Goal: Task Accomplishment & Management: Use online tool/utility

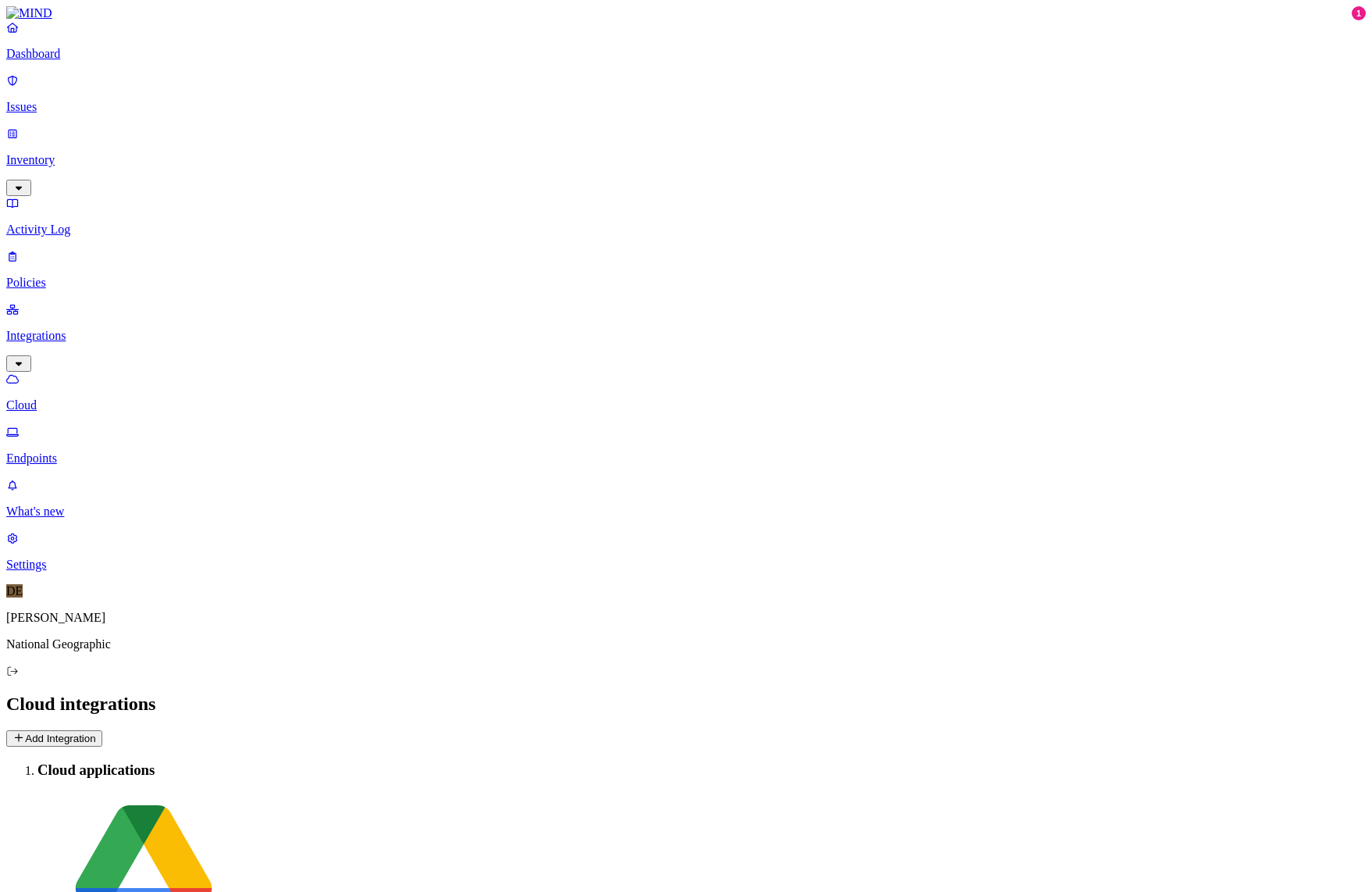
click at [25, 182] on icon "button" at bounding box center [19, 187] width 13 height 10
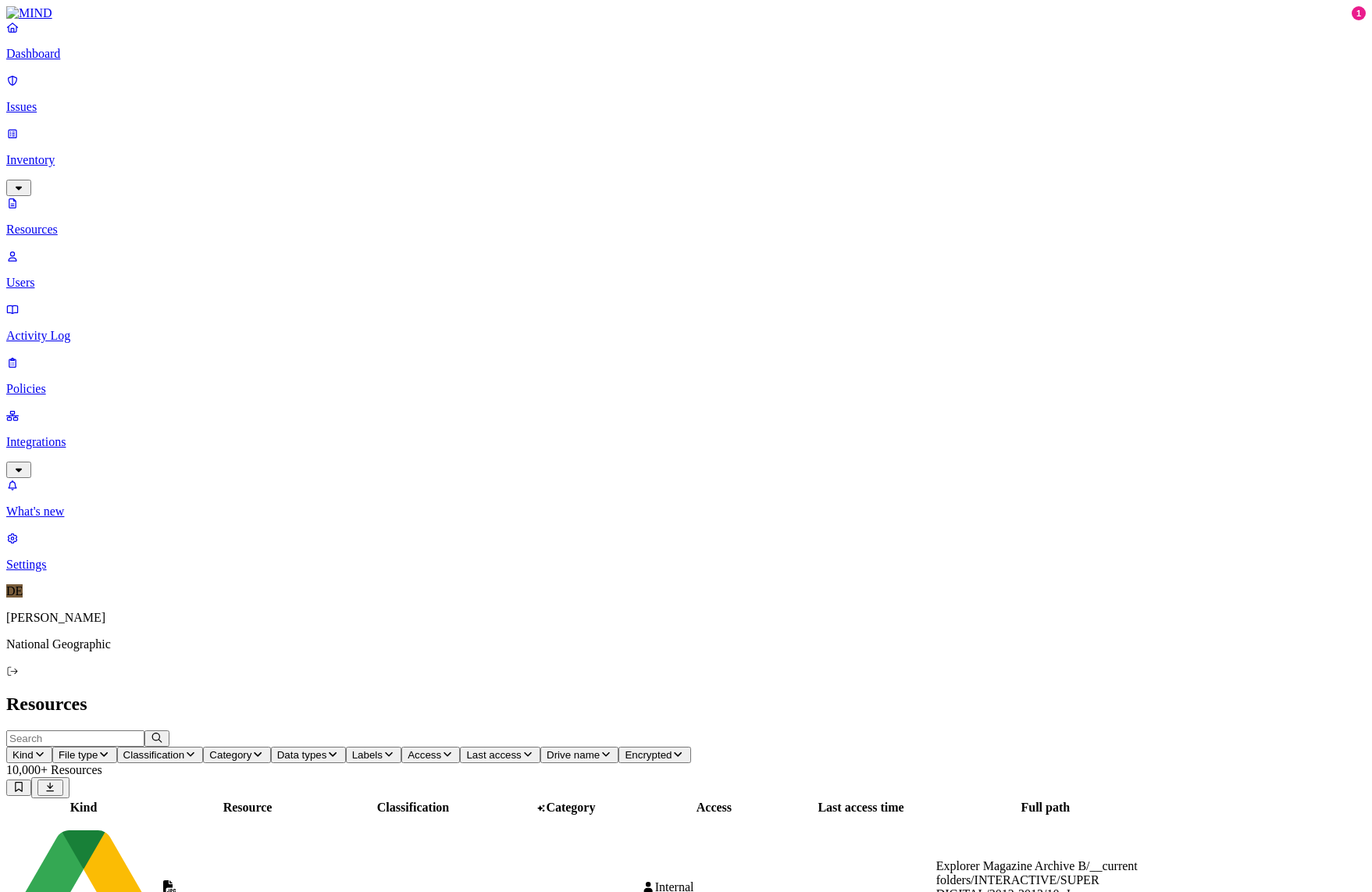
click at [116, 435] on p "Integrations" at bounding box center [686, 442] width 1360 height 14
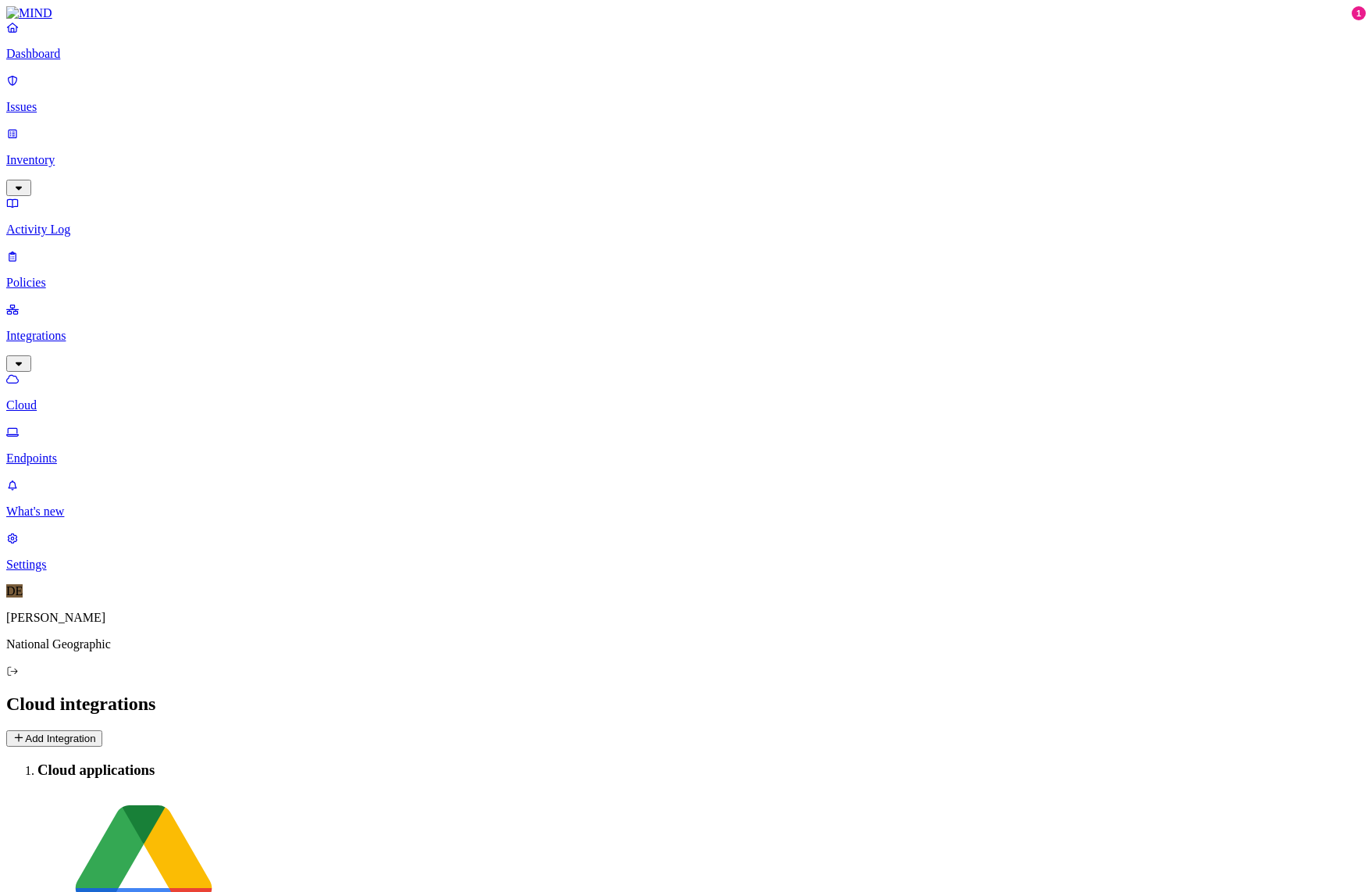
click at [102, 730] on button "Add Integration" at bounding box center [54, 739] width 96 height 16
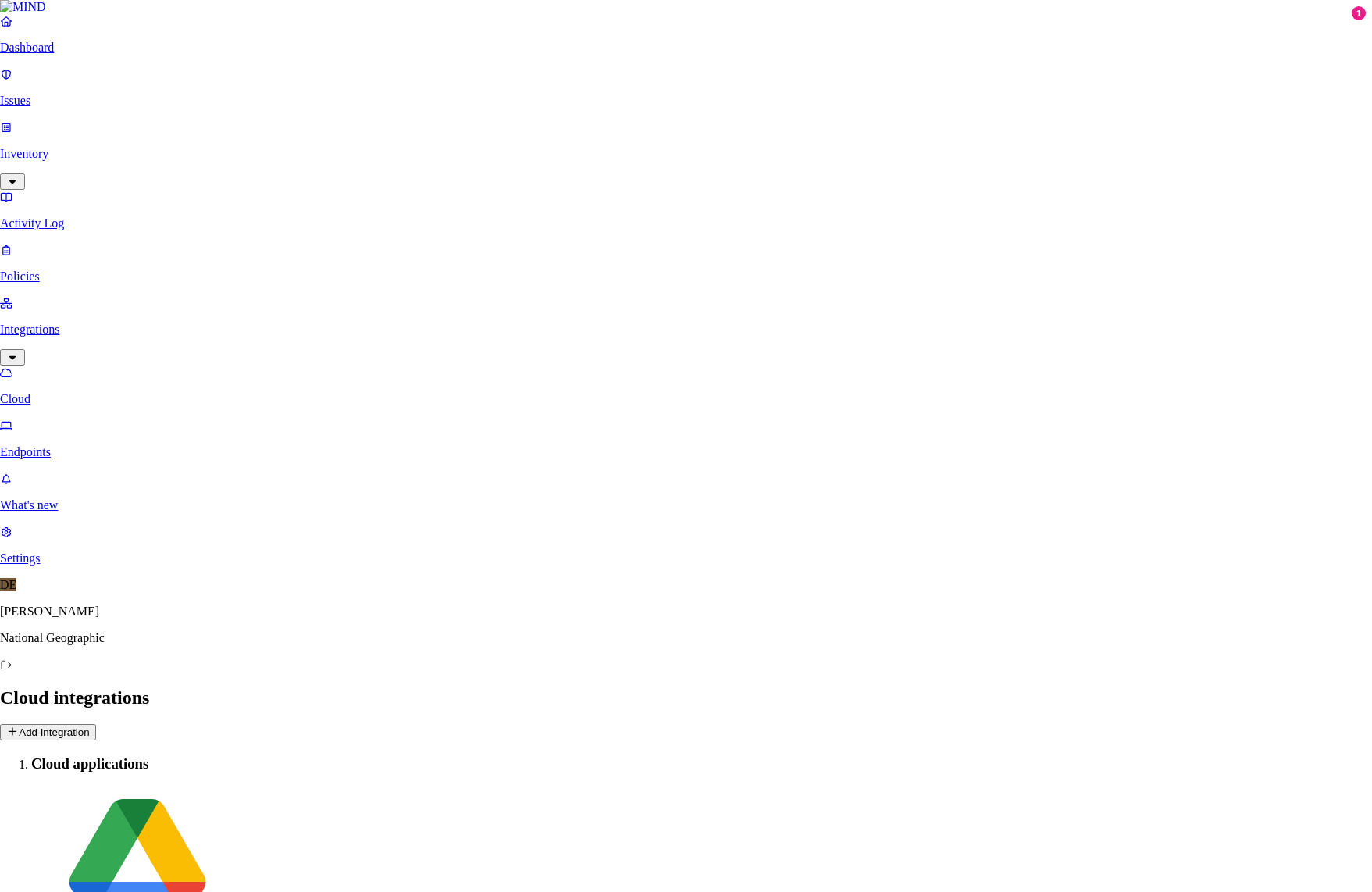
type input "[PERSON_NAME]"
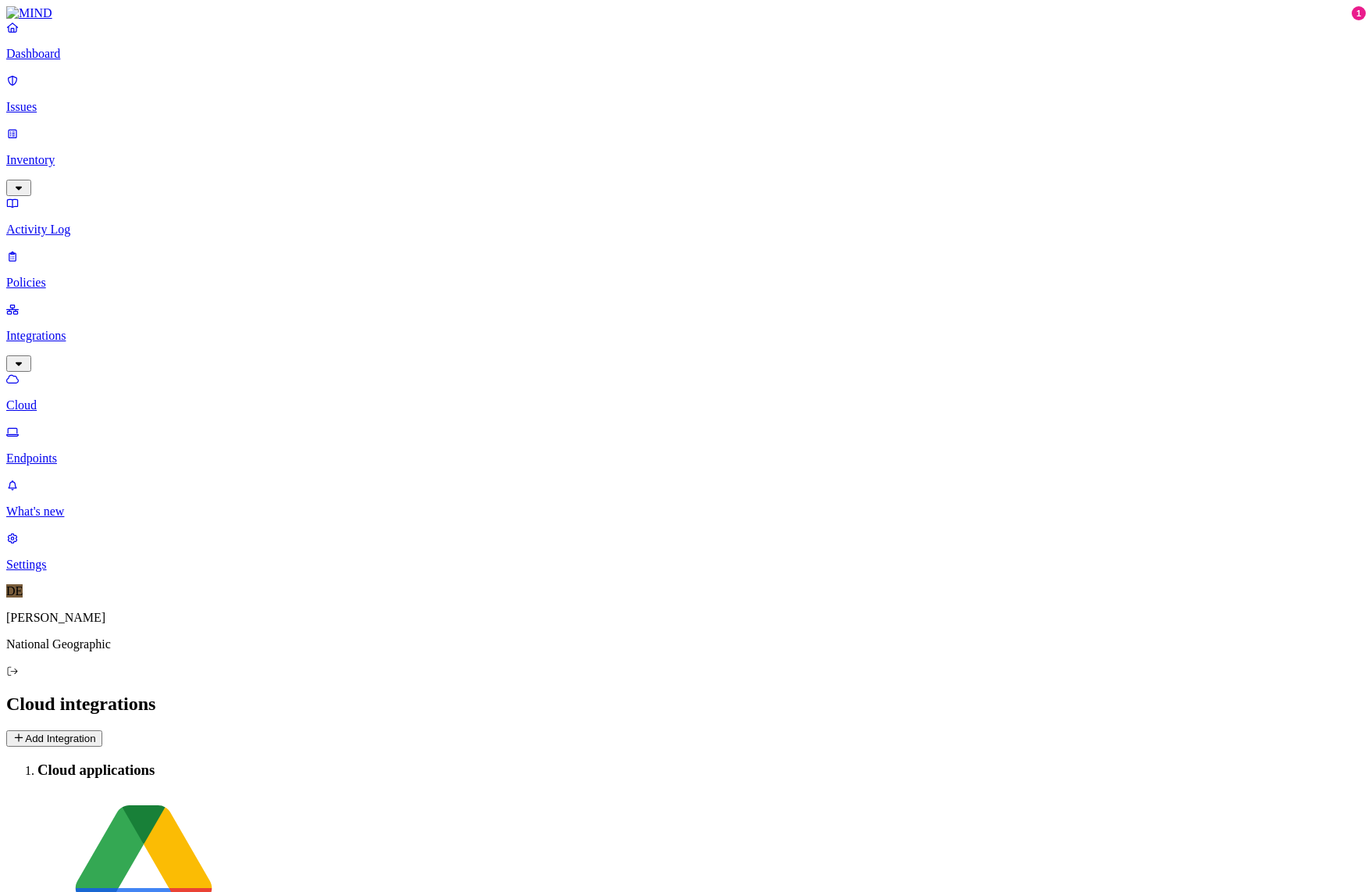
click at [66, 571] on p "Settings" at bounding box center [686, 565] width 1360 height 14
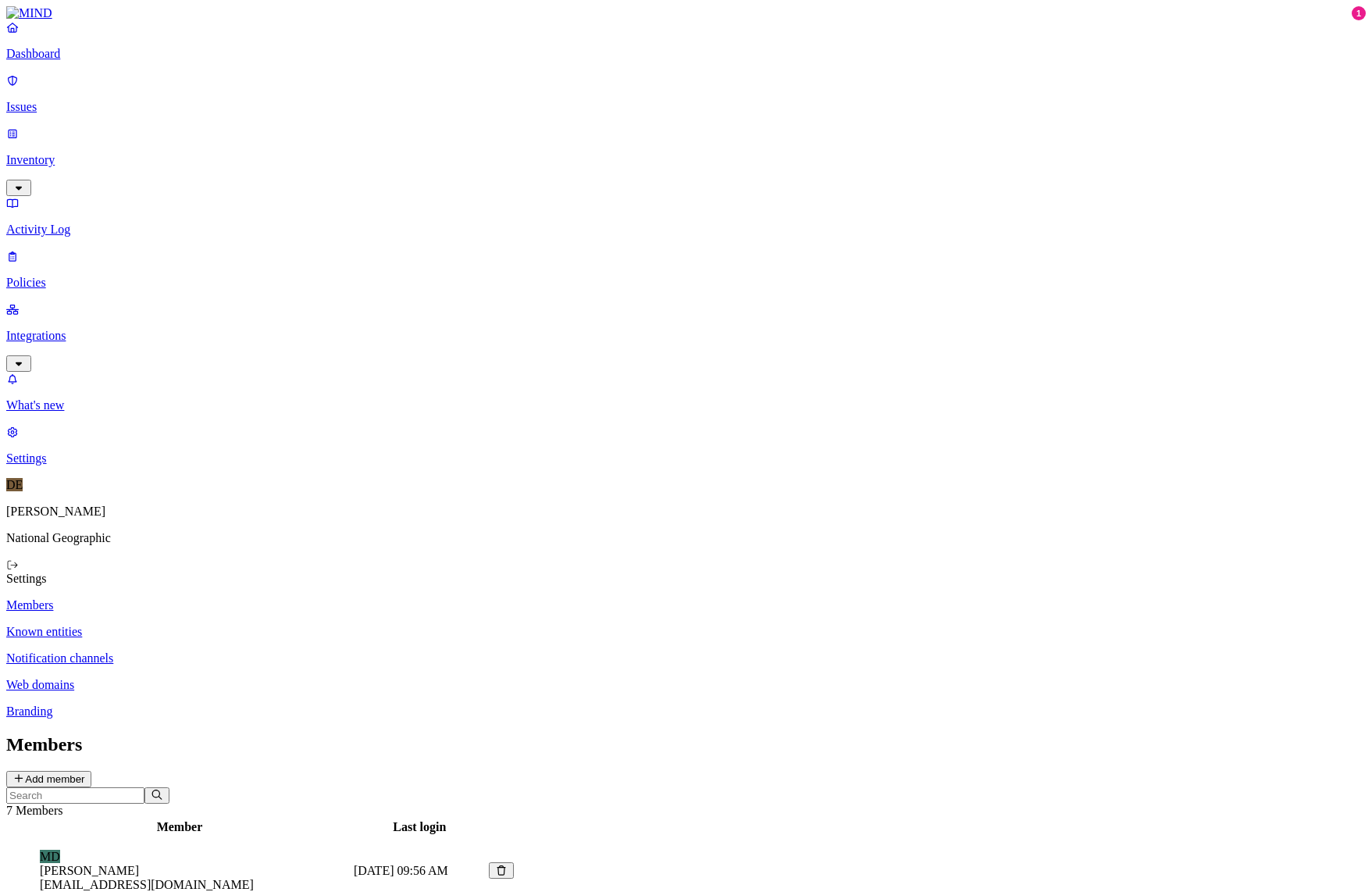
click at [63, 519] on p "[PERSON_NAME]" at bounding box center [686, 512] width 1360 height 14
click at [23, 491] on span "DE" at bounding box center [14, 485] width 16 height 14
click at [60, 413] on p "What's new" at bounding box center [686, 405] width 1360 height 14
